Goal: Transaction & Acquisition: Purchase product/service

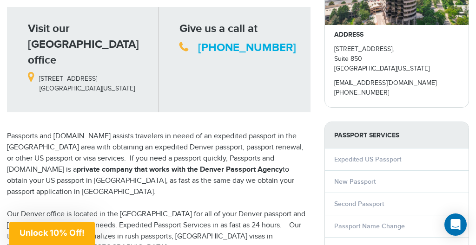
scroll to position [164, 0]
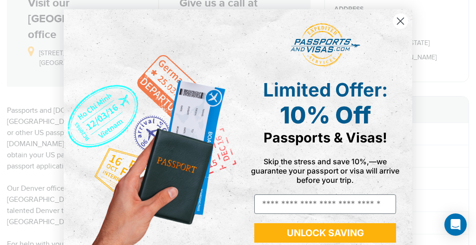
click at [405, 18] on circle "Close dialog" at bounding box center [400, 20] width 15 height 15
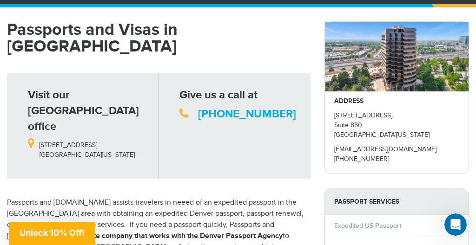
scroll to position [0, 0]
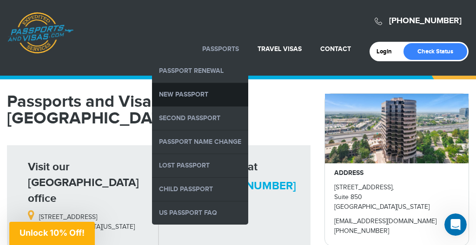
click at [177, 94] on link "New Passport" at bounding box center [200, 94] width 96 height 23
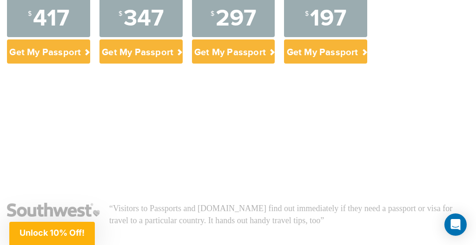
scroll to position [439, 0]
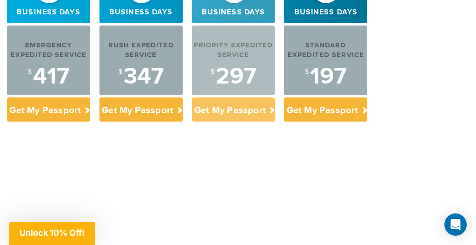
click at [244, 77] on div "$ 297" at bounding box center [233, 76] width 83 height 23
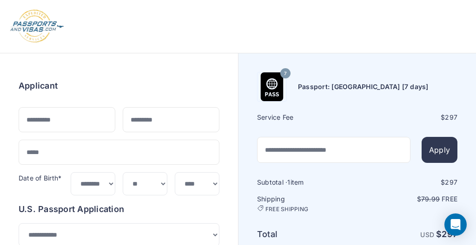
select select "***"
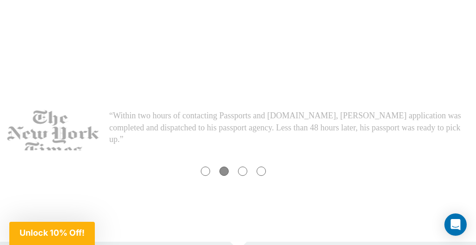
scroll to position [597, 0]
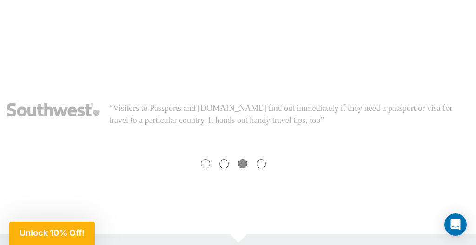
click at [202, 164] on div at bounding box center [205, 163] width 9 height 9
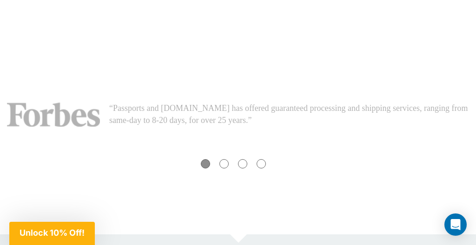
click at [220, 165] on div at bounding box center [223, 163] width 9 height 9
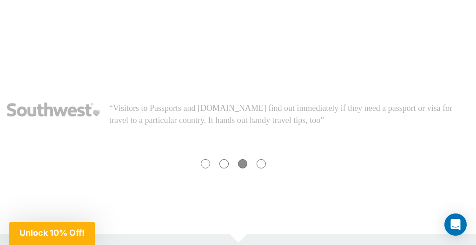
click at [220, 165] on div at bounding box center [223, 163] width 9 height 9
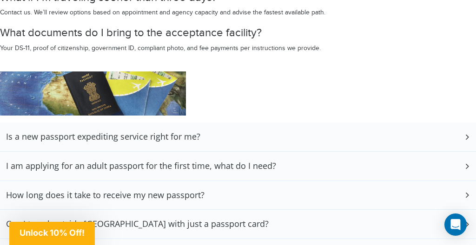
scroll to position [1911, 0]
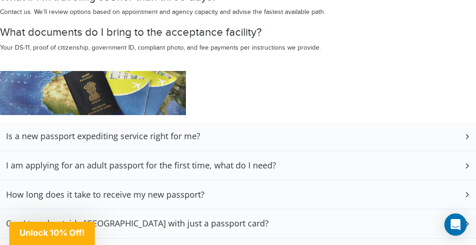
click at [211, 164] on h3 "I am applying for an adult passport for the first time, what do I need?" at bounding box center [141, 166] width 270 height 10
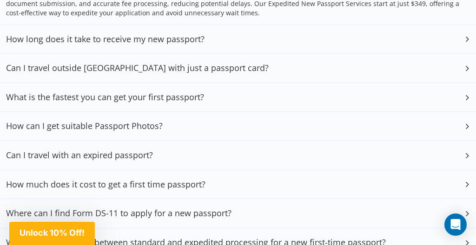
scroll to position [2175, 0]
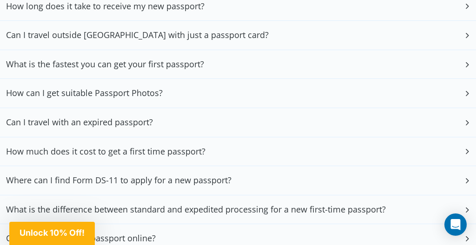
click at [178, 90] on div "How can I get suitable Passport Photos?" at bounding box center [238, 93] width 476 height 29
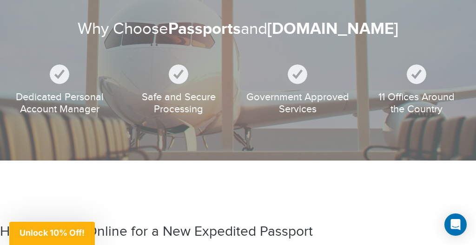
scroll to position [1097, 0]
